Goal: Register for event/course

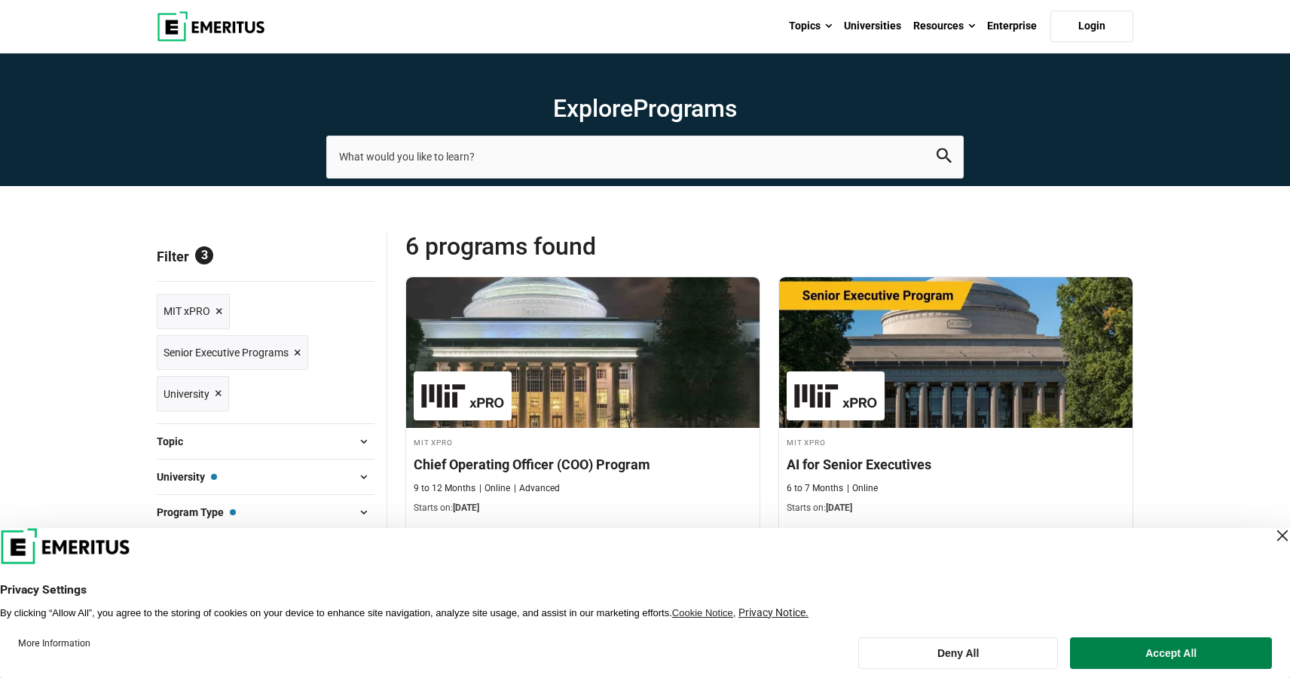
scroll to position [46, 0]
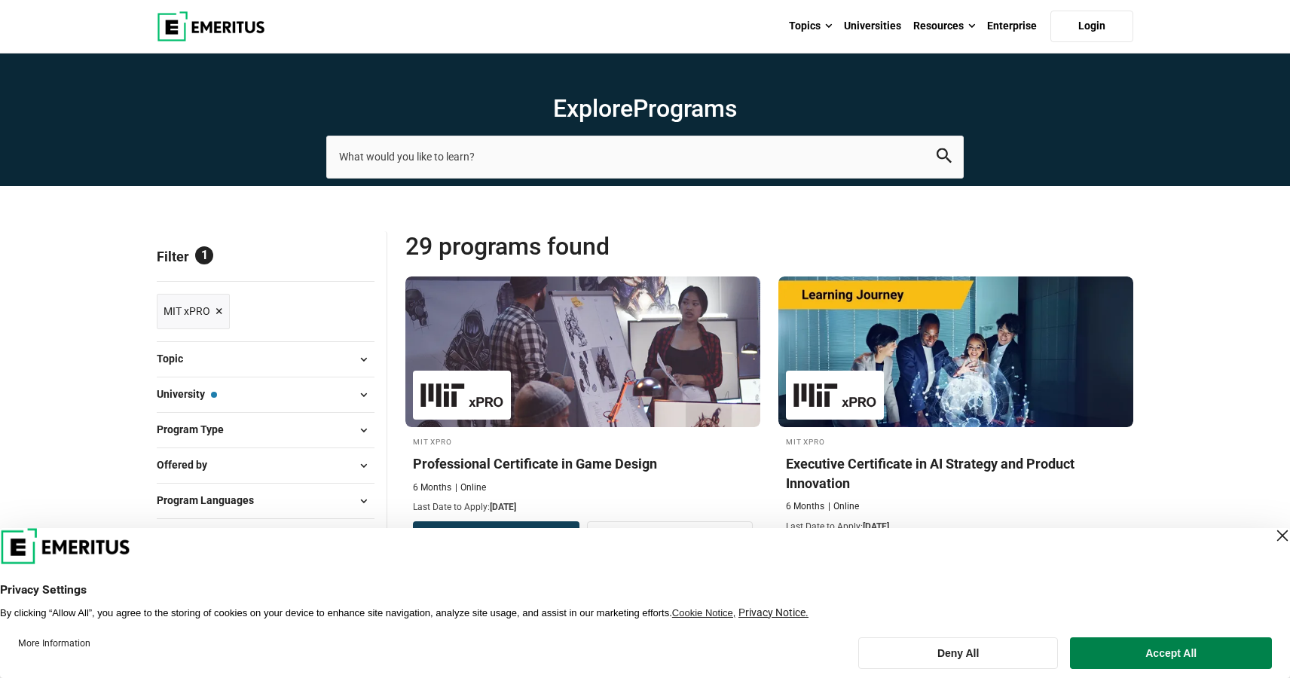
click at [359, 353] on span at bounding box center [363, 359] width 23 height 23
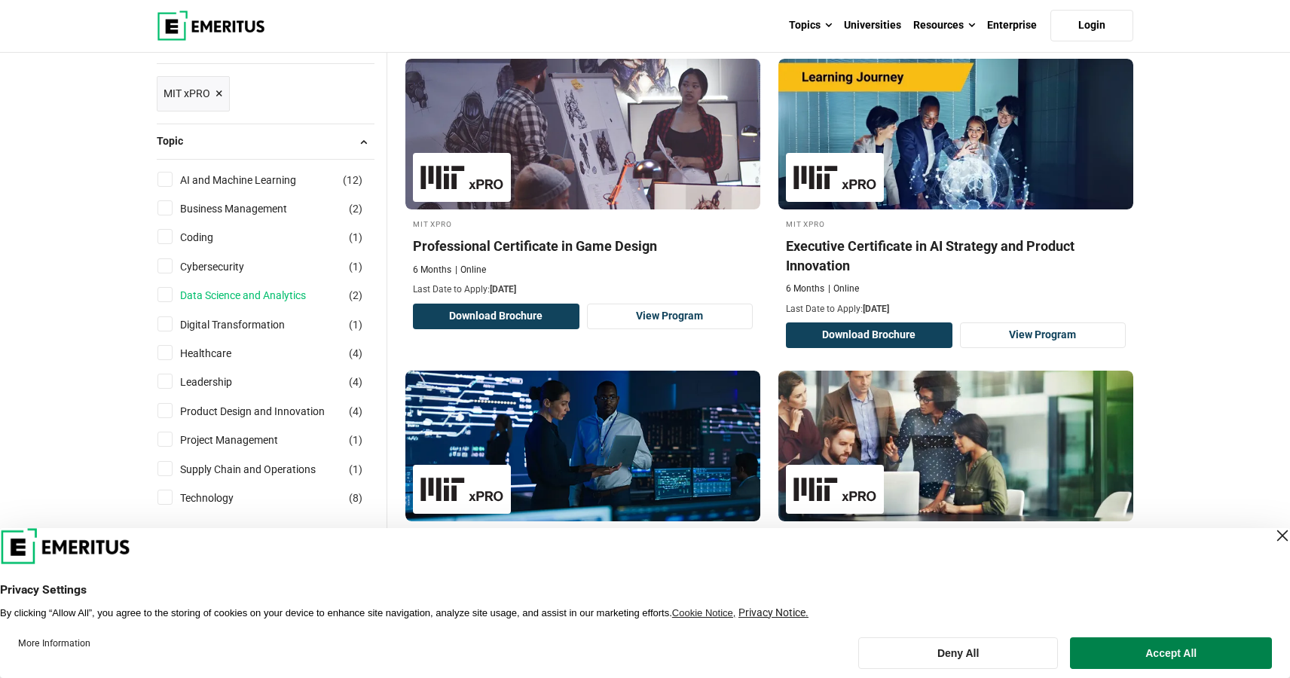
scroll to position [246, 0]
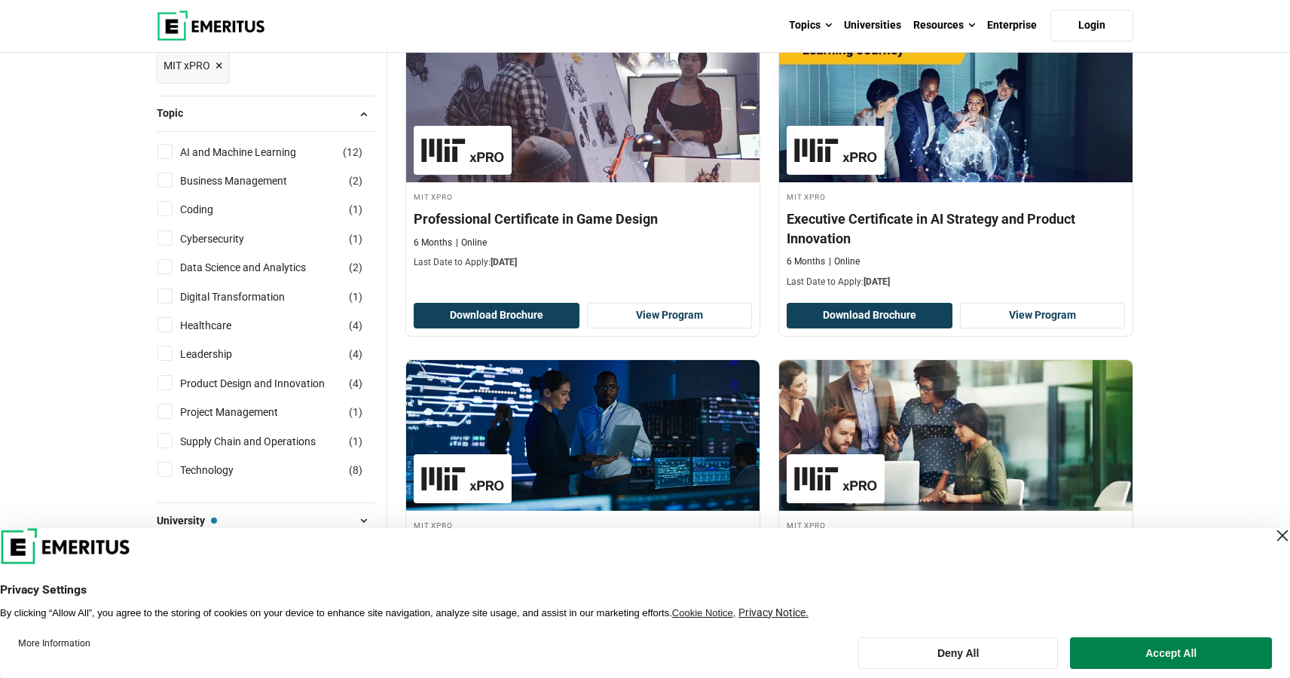
click at [167, 412] on input "Project Management ( 1 )" at bounding box center [164, 411] width 15 height 15
checkbox input "true"
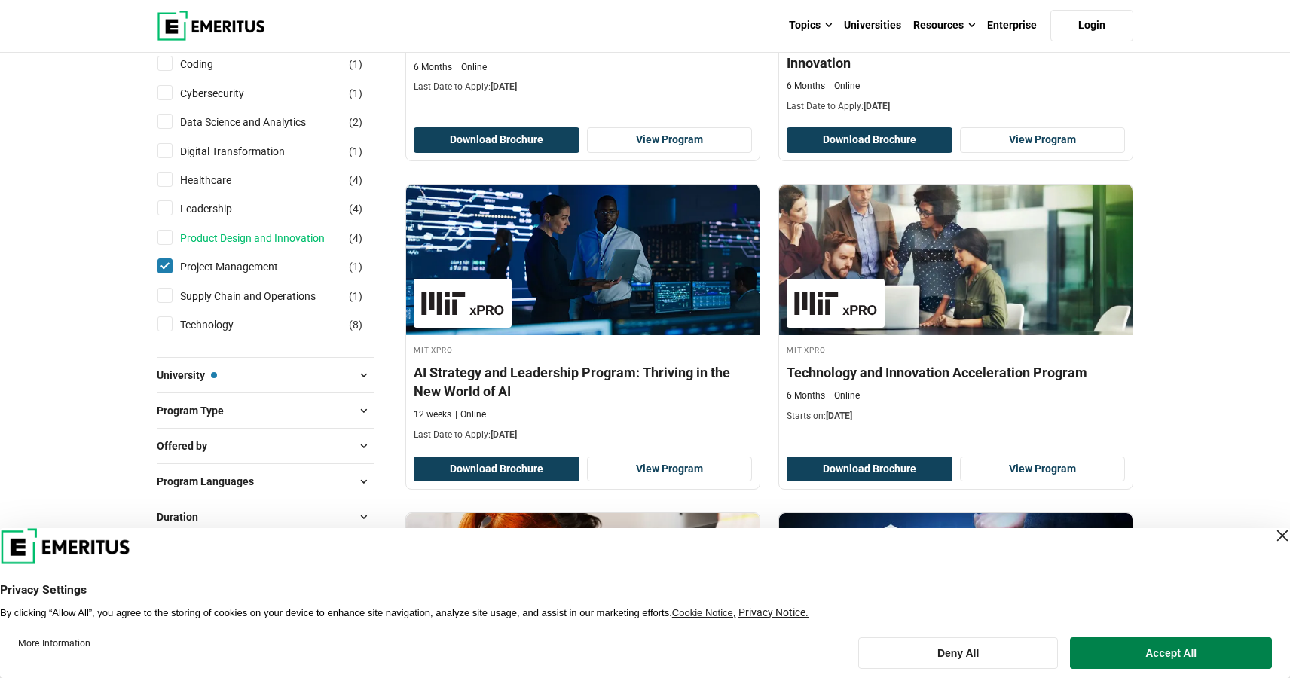
scroll to position [524, 0]
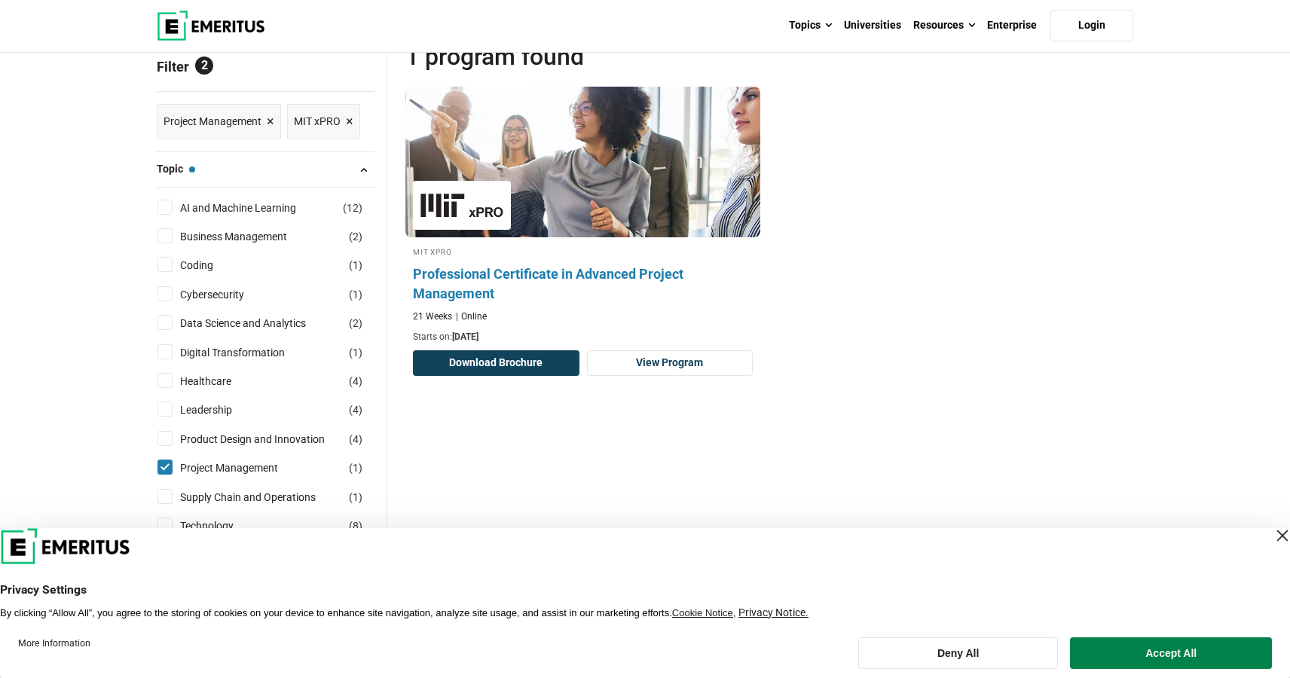
scroll to position [203, 0]
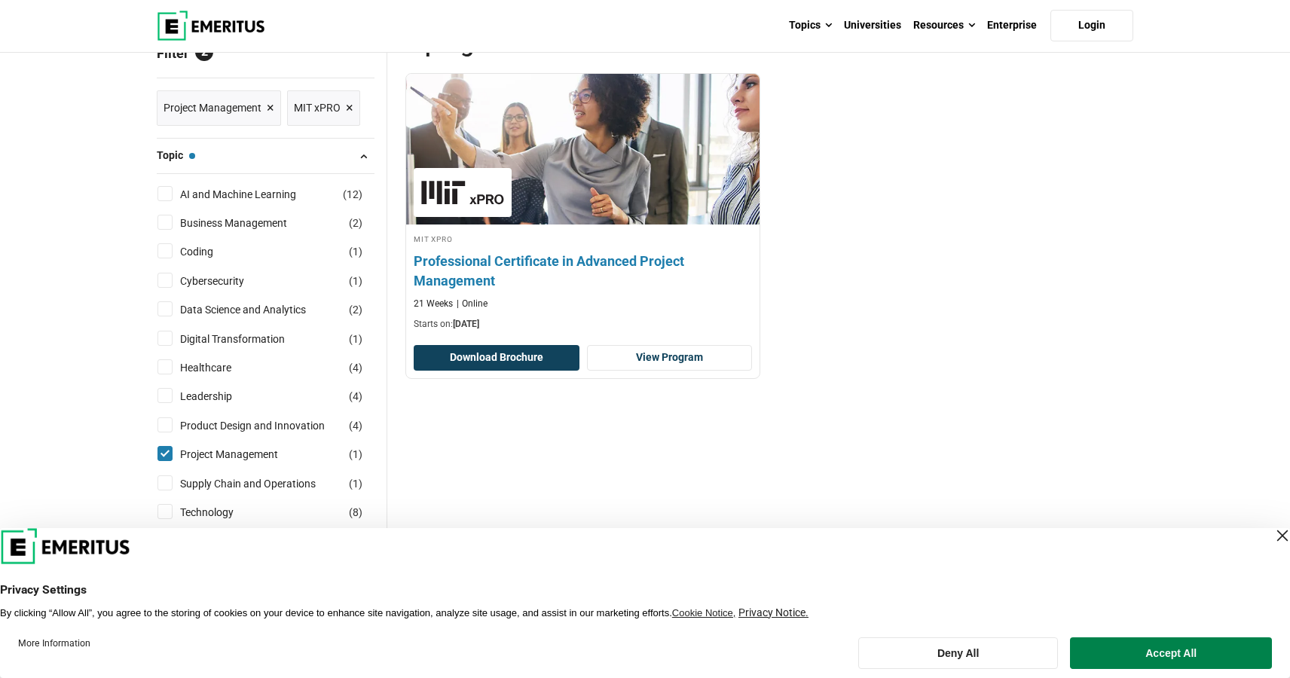
click at [521, 258] on h4 "Professional Certificate in Advanced Project Management" at bounding box center [583, 271] width 338 height 38
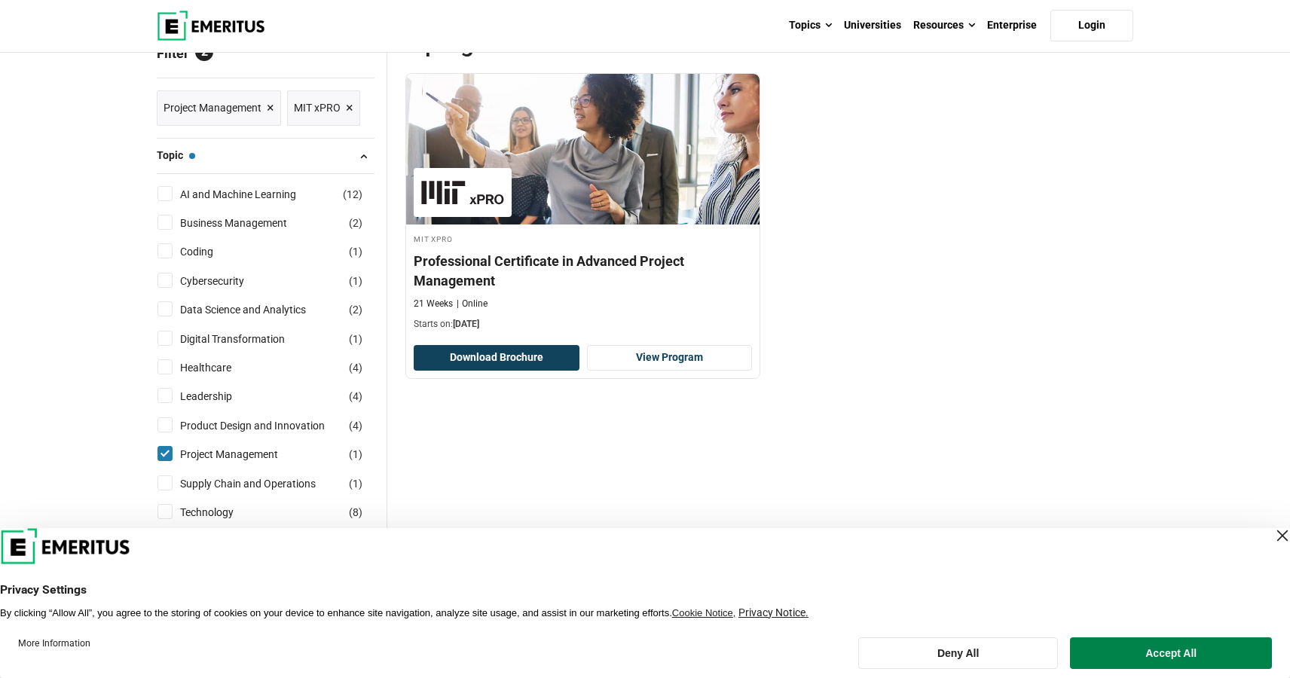
scroll to position [0, 0]
